Goal: Information Seeking & Learning: Understand process/instructions

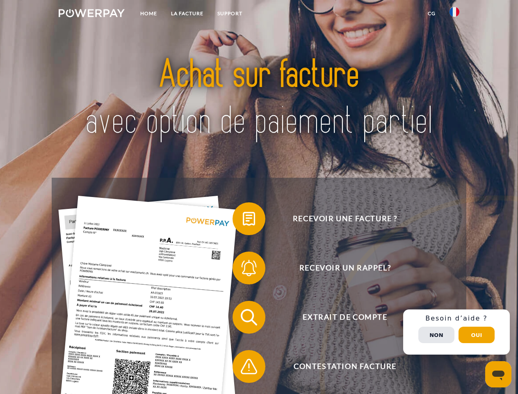
click at [91, 14] on img at bounding box center [92, 13] width 66 height 8
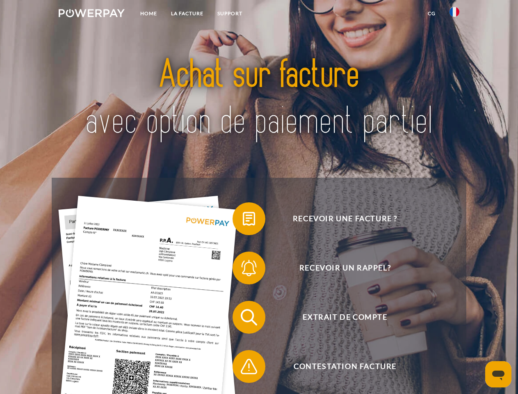
click at [454, 14] on img at bounding box center [454, 12] width 10 height 10
click at [431, 14] on link "CG" at bounding box center [432, 13] width 22 height 15
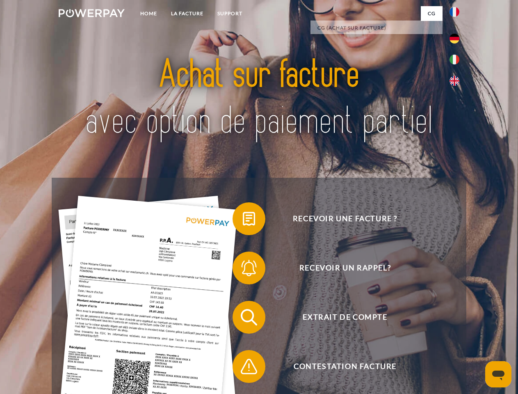
click at [243, 220] on span at bounding box center [236, 218] width 41 height 41
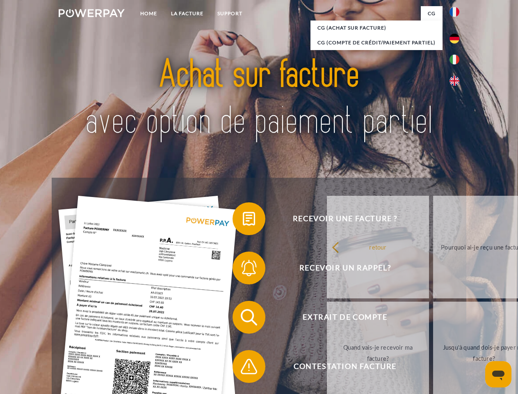
click at [243, 269] on span at bounding box center [236, 267] width 41 height 41
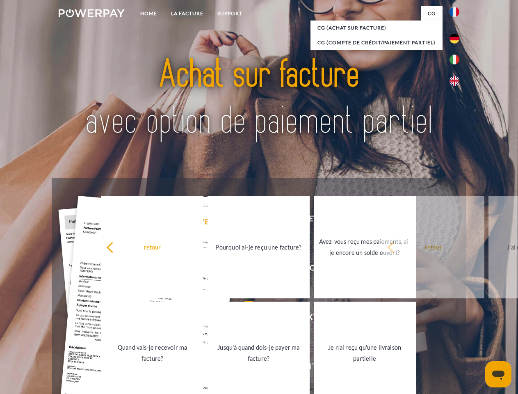
click at [243, 319] on link "Jusqu'à quand dois-je payer ma facture?" at bounding box center [258, 352] width 102 height 102
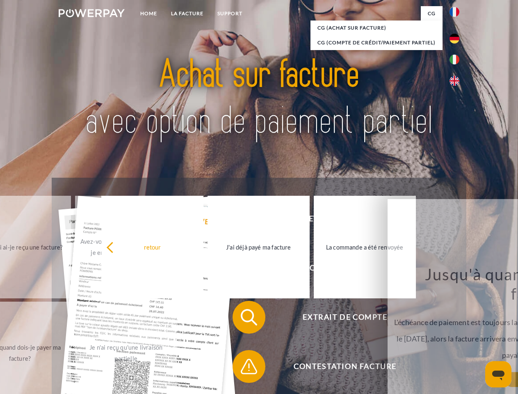
click at [243, 368] on span at bounding box center [236, 366] width 41 height 41
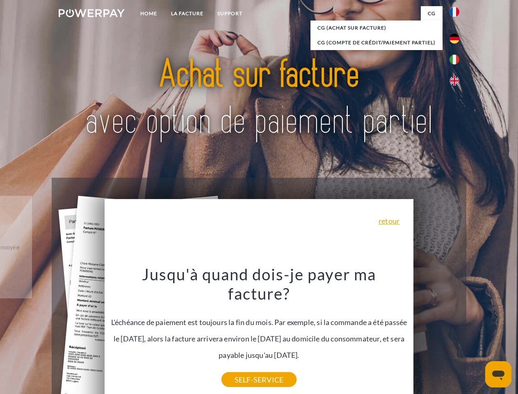
click at [456, 332] on div "Recevoir une facture ? Recevoir un rappel? Extrait de compte retour" at bounding box center [259, 342] width 414 height 328
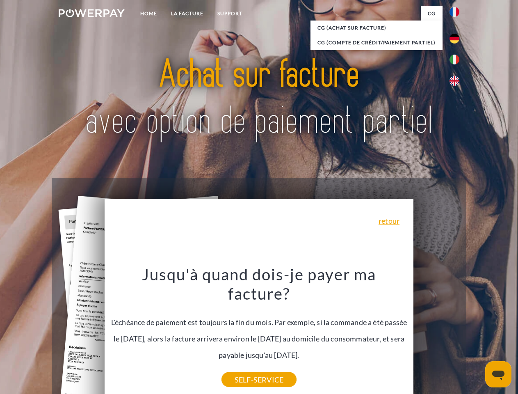
click at [436, 333] on span "Extrait de compte" at bounding box center [344, 317] width 201 height 33
click at [476, 335] on header "Home LA FACTURE Support" at bounding box center [259, 283] width 518 height 566
